Goal: Task Accomplishment & Management: Use online tool/utility

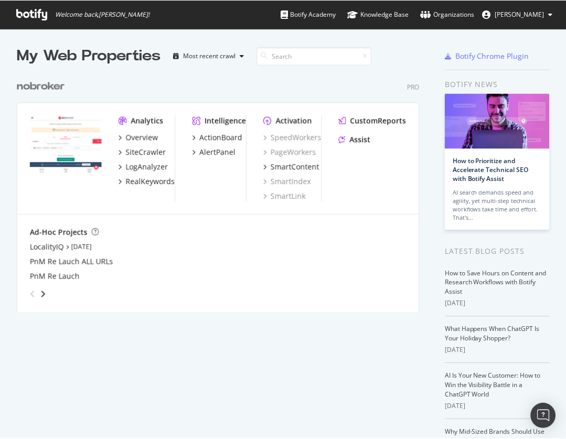
scroll to position [439, 566]
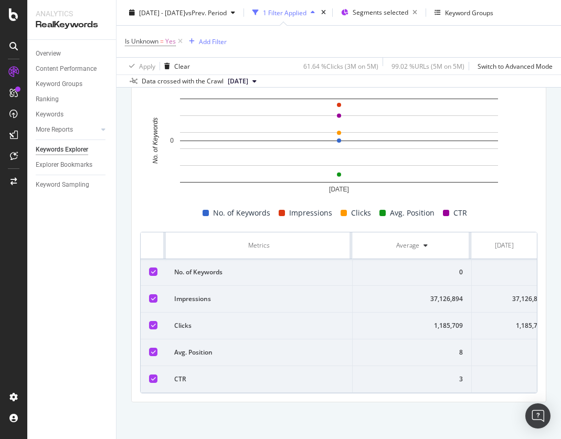
scroll to position [0, 25]
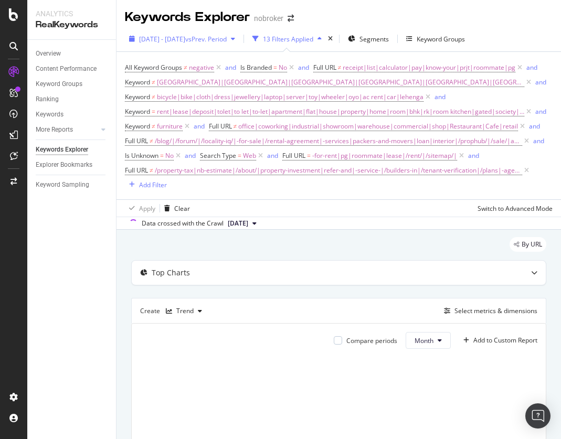
click at [185, 39] on span "[DATE] - [DATE]" at bounding box center [162, 39] width 46 height 9
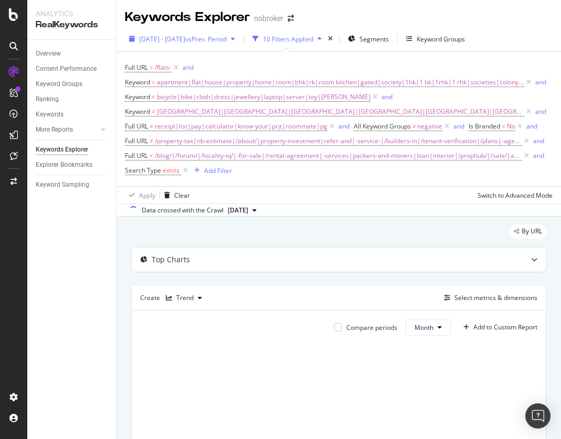
click at [185, 39] on span "[DATE] - [DATE]" at bounding box center [162, 39] width 46 height 9
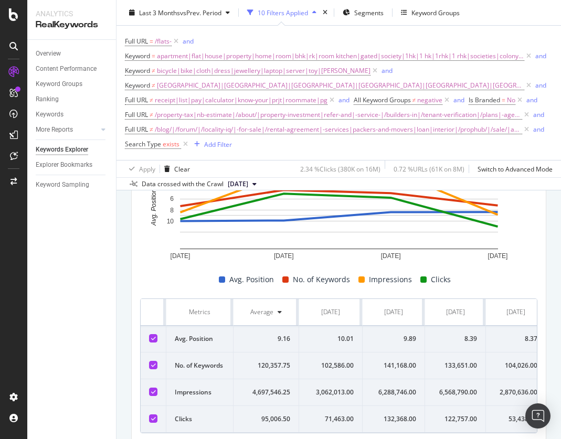
scroll to position [226, 0]
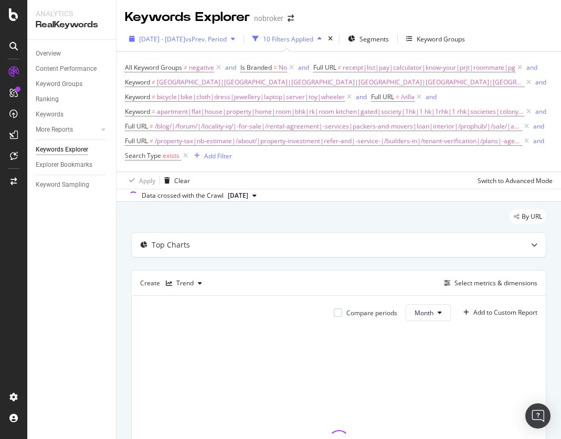
click at [185, 39] on span "[DATE] - [DATE]" at bounding box center [162, 39] width 46 height 9
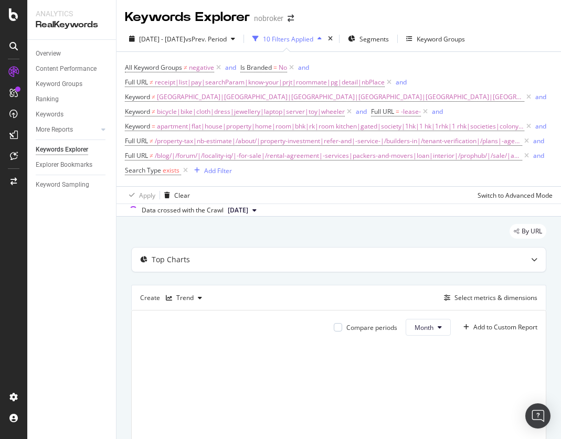
click at [185, 39] on span "[DATE] - [DATE]" at bounding box center [162, 39] width 46 height 9
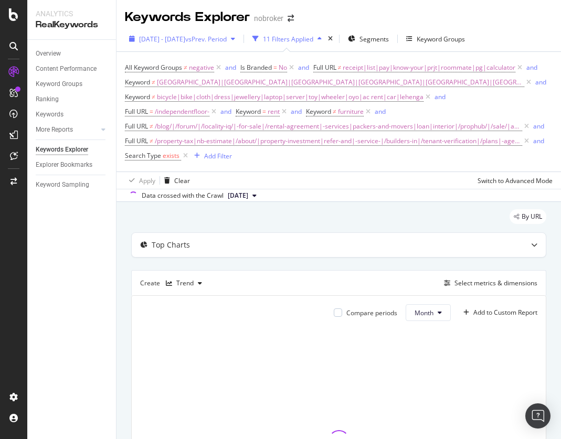
click at [185, 39] on span "[DATE] - [DATE]" at bounding box center [162, 39] width 46 height 9
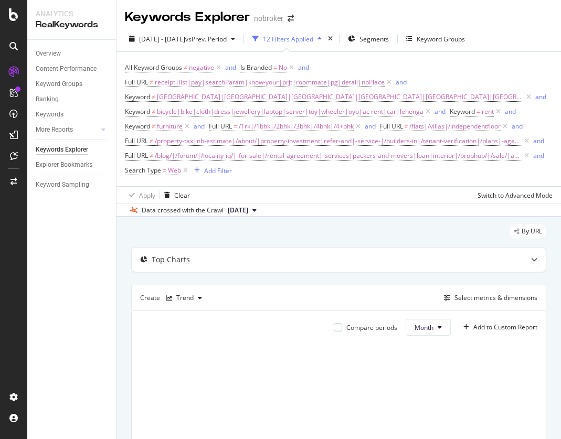
click at [185, 39] on span "[DATE] - [DATE]" at bounding box center [162, 39] width 46 height 9
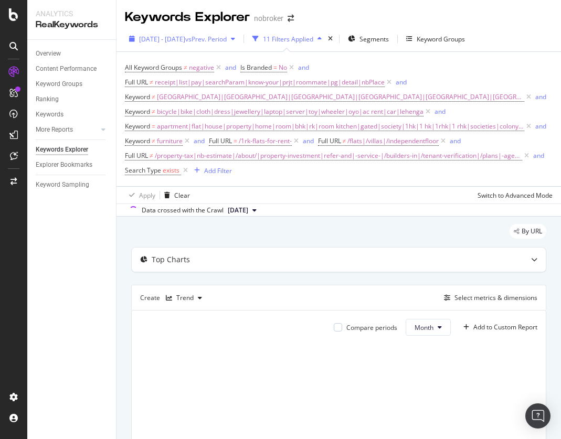
click at [185, 39] on span "[DATE] - [DATE]" at bounding box center [162, 39] width 46 height 9
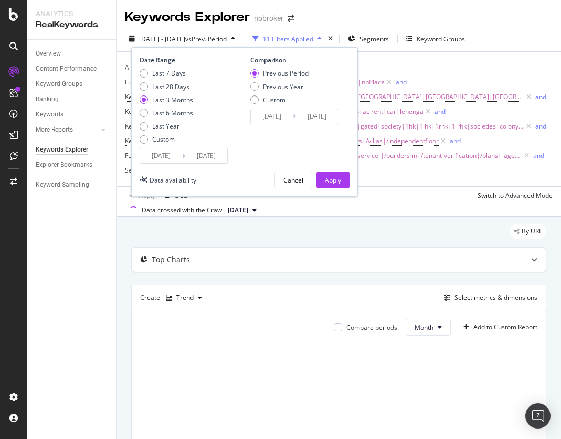
click at [333, 180] on div "Apply" at bounding box center [333, 180] width 16 height 9
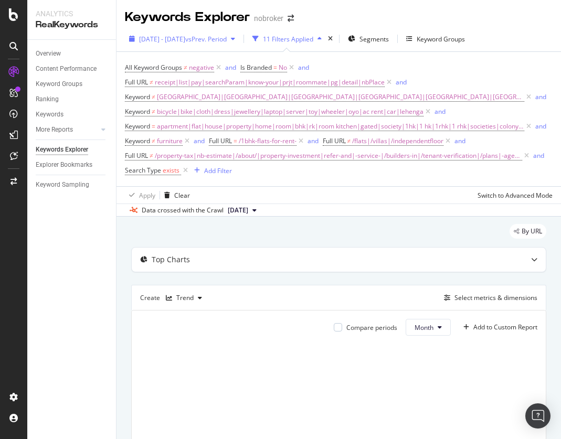
click at [185, 39] on span "[DATE] - [DATE]" at bounding box center [162, 39] width 46 height 9
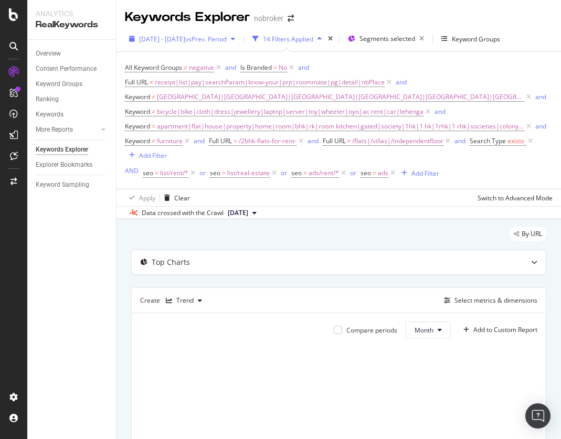
click at [185, 39] on span "[DATE] - [DATE]" at bounding box center [162, 39] width 46 height 9
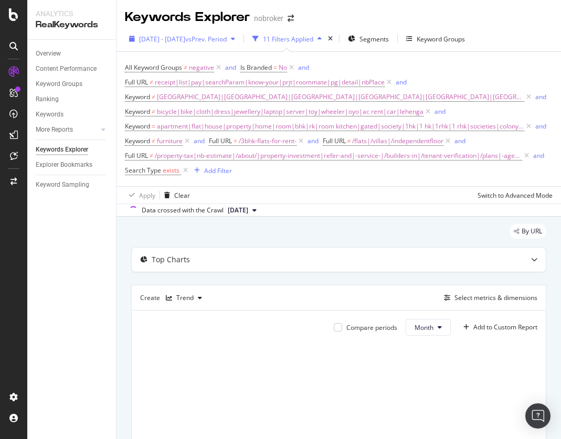
click at [185, 39] on span "[DATE] - [DATE]" at bounding box center [162, 39] width 46 height 9
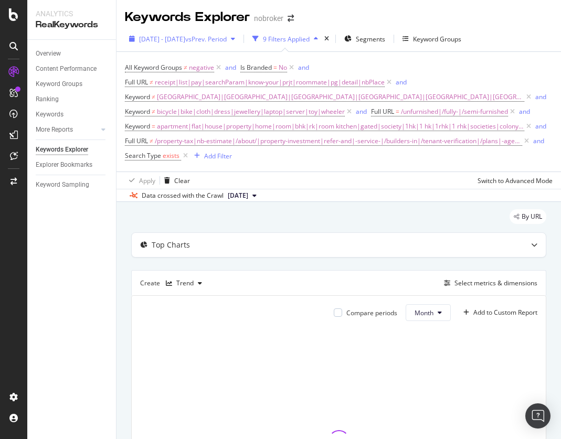
click at [185, 39] on span "[DATE] - [DATE]" at bounding box center [162, 39] width 46 height 9
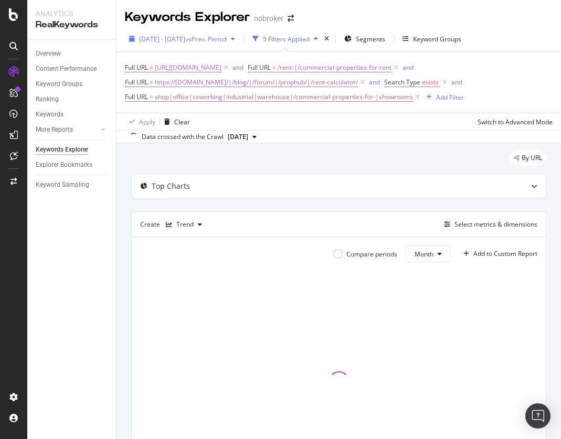
click at [185, 39] on span "[DATE] - [DATE]" at bounding box center [162, 39] width 46 height 9
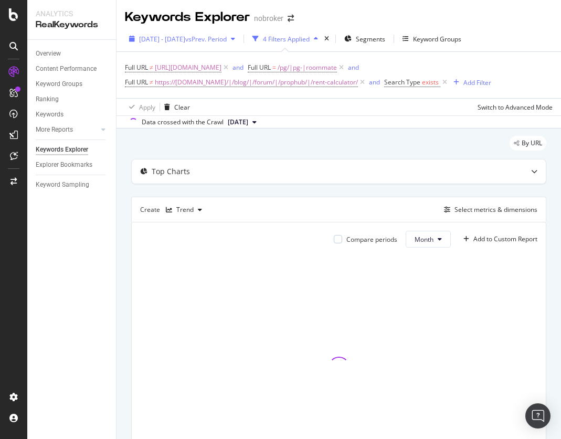
click at [185, 39] on span "[DATE] - [DATE]" at bounding box center [162, 39] width 46 height 9
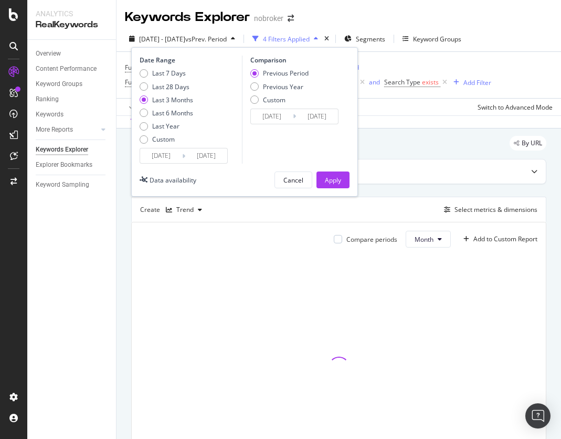
click at [333, 180] on div "Apply" at bounding box center [333, 180] width 16 height 9
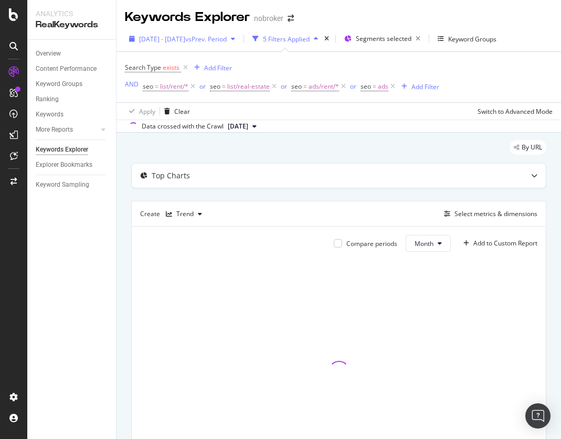
click at [185, 39] on span "2025 Apr. 28th - Jul. 27th" at bounding box center [162, 39] width 46 height 9
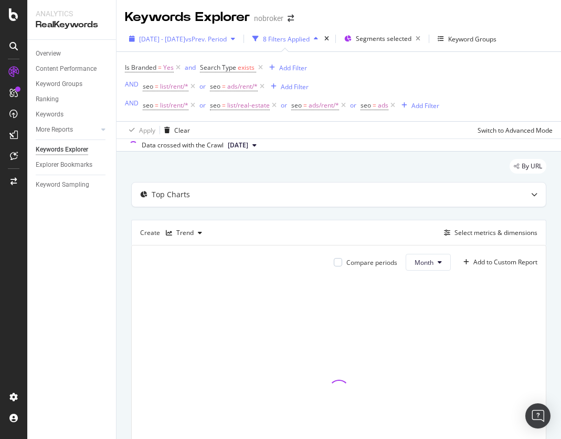
click at [185, 39] on span "2025 Apr. 28th - Jul. 27th" at bounding box center [162, 39] width 46 height 9
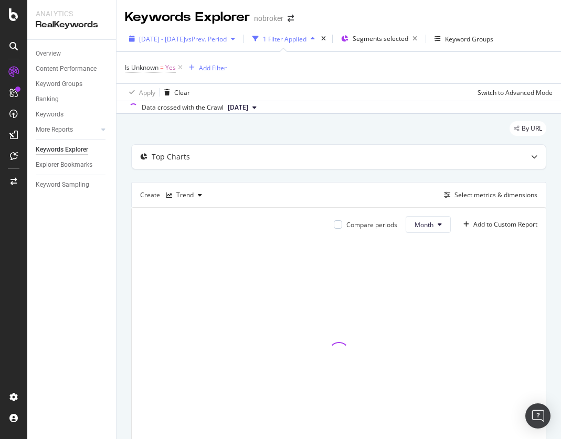
click at [185, 39] on span "[DATE] - [DATE]" at bounding box center [162, 39] width 46 height 9
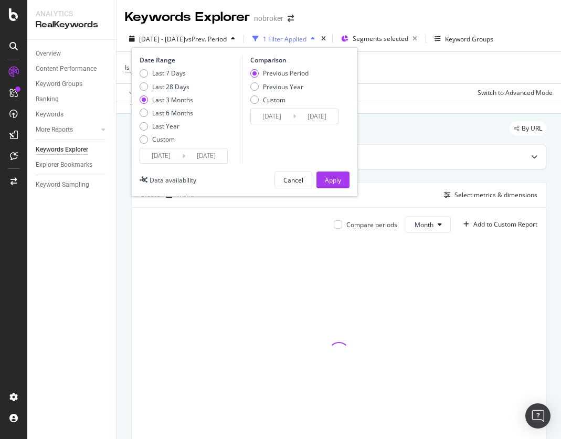
click at [333, 180] on div "Apply" at bounding box center [333, 180] width 16 height 9
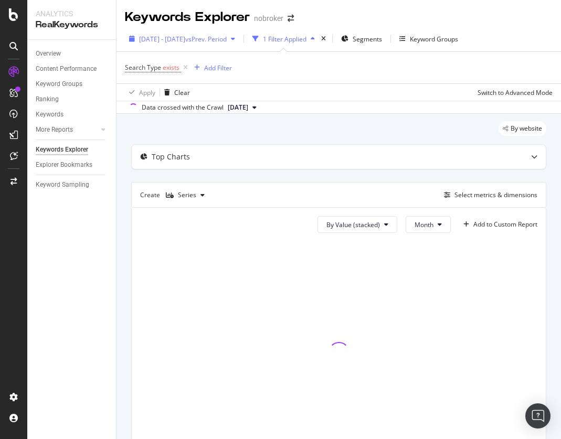
click at [185, 39] on span "[DATE] - [DATE]" at bounding box center [162, 39] width 46 height 9
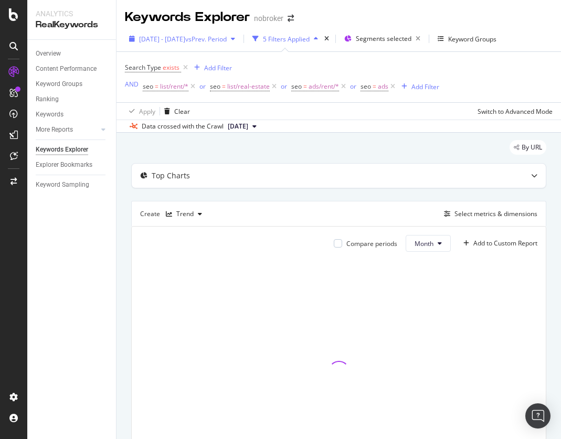
click at [185, 39] on span "[DATE] - [DATE]" at bounding box center [162, 39] width 46 height 9
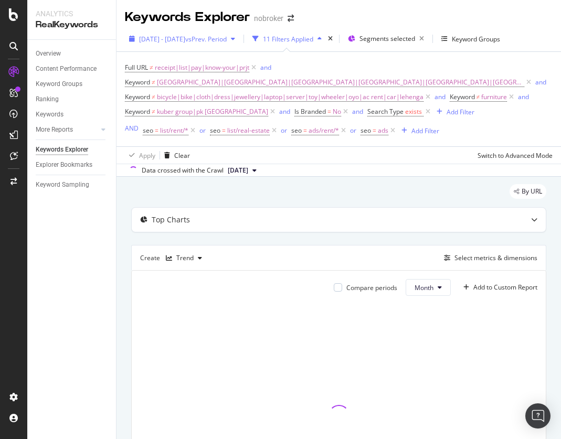
click at [185, 39] on span "[DATE] - [DATE]" at bounding box center [162, 39] width 46 height 9
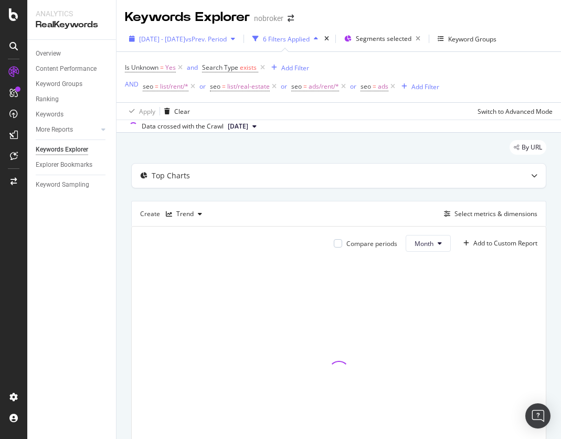
click at [185, 39] on span "[DATE] - [DATE]" at bounding box center [162, 39] width 46 height 9
click at [185, 39] on span "2024 Jan. 1st - 2025 Aug. 10th" at bounding box center [162, 39] width 46 height 9
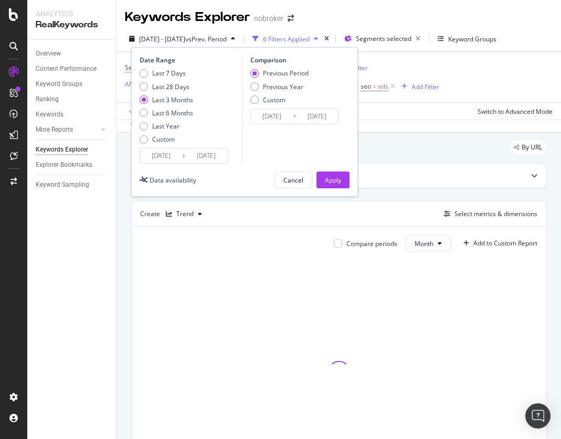
click at [333, 180] on div "Apply" at bounding box center [333, 180] width 16 height 9
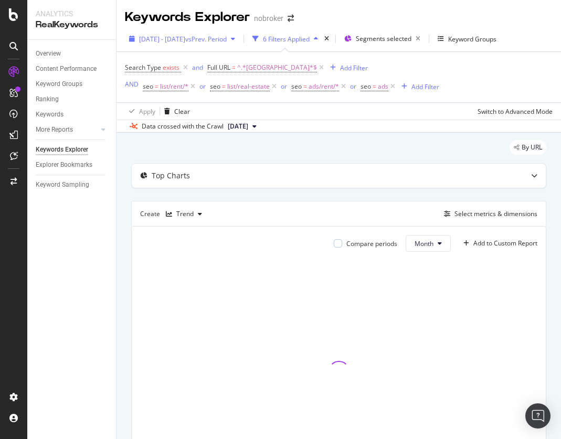
click at [185, 39] on span "[DATE] - [DATE]" at bounding box center [162, 39] width 46 height 9
click at [185, 39] on span "2024 Jan. 1st - 2025 Aug. 10th" at bounding box center [162, 39] width 46 height 9
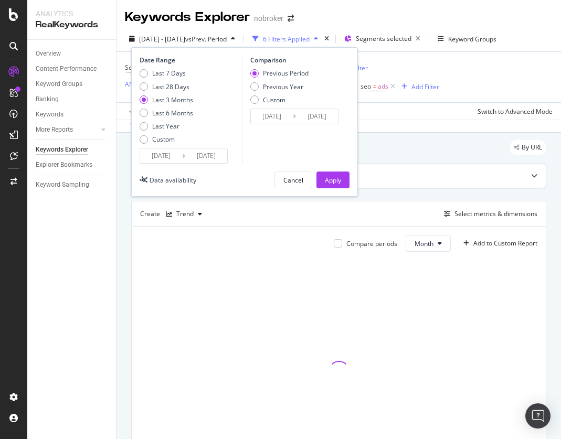
click at [333, 180] on div "Apply" at bounding box center [333, 180] width 16 height 9
